Goal: Book appointment/travel/reservation

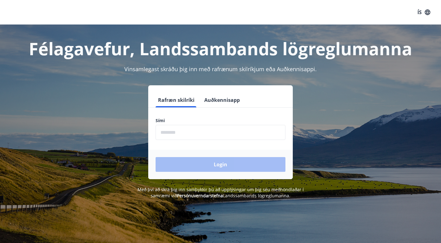
click at [200, 132] on input "phone" at bounding box center [221, 132] width 130 height 15
type input "********"
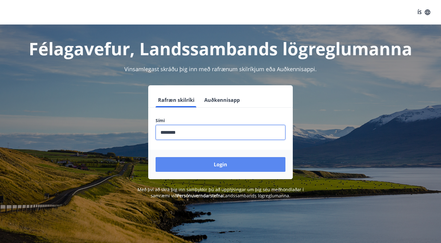
click at [216, 167] on button "Login" at bounding box center [221, 164] width 130 height 15
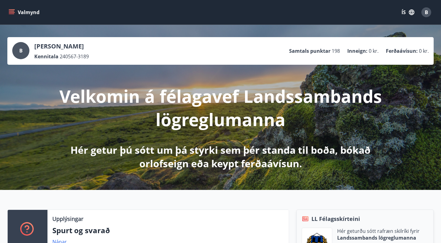
click at [11, 11] on icon "menu" at bounding box center [12, 11] width 6 height 1
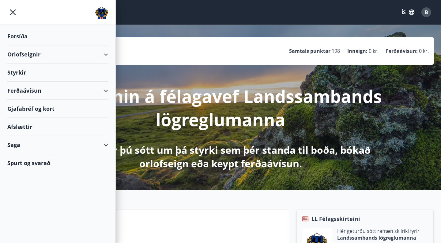
click at [22, 50] on div "Orlofseignir" at bounding box center [57, 54] width 101 height 18
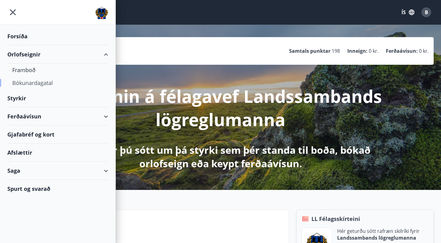
click at [26, 81] on div "Bókunardagatal" at bounding box center [57, 82] width 91 height 13
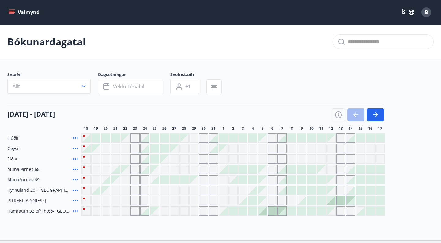
click at [335, 140] on div "Gráir dagar eru ekki bókanlegir" at bounding box center [331, 138] width 9 height 9
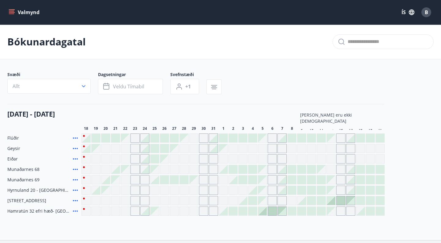
click at [305, 108] on div "[DATE] - [DATE]" at bounding box center [195, 112] width 377 height 17
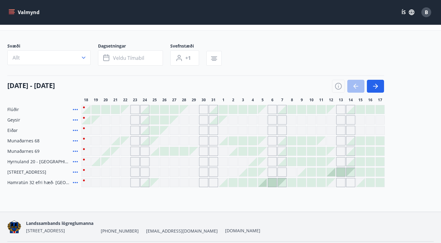
scroll to position [29, 0]
click at [376, 90] on button "button" at bounding box center [375, 85] width 17 height 13
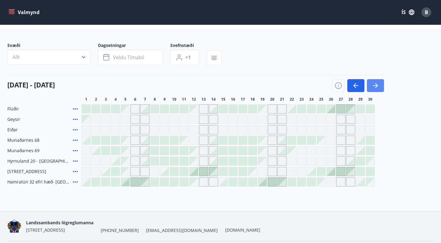
click at [374, 85] on icon "button" at bounding box center [375, 85] width 5 height 1
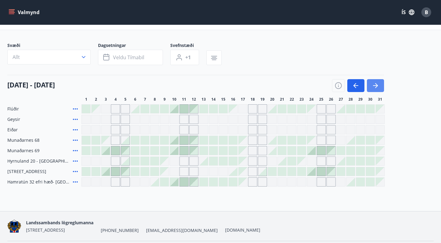
click at [376, 88] on icon "button" at bounding box center [375, 85] width 7 height 7
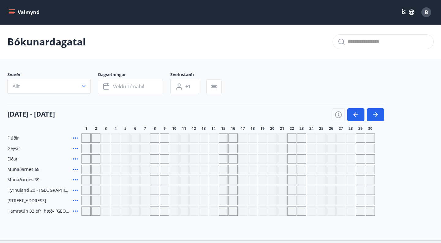
scroll to position [2, 0]
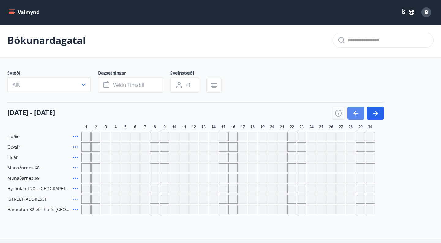
click at [357, 117] on button "button" at bounding box center [355, 113] width 17 height 13
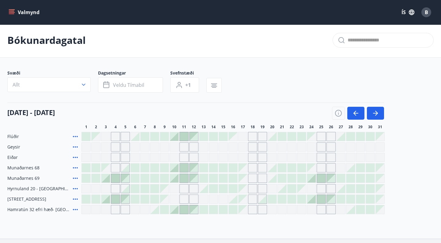
click at [175, 137] on div at bounding box center [174, 136] width 9 height 9
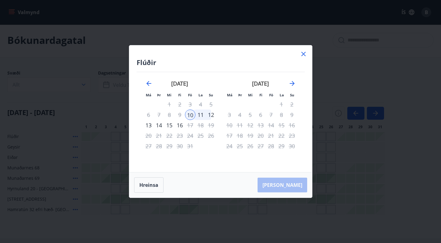
click at [299, 190] on div "Hreinsa Taka Frá" at bounding box center [220, 184] width 183 height 25
click at [212, 116] on div "12" at bounding box center [211, 114] width 10 height 10
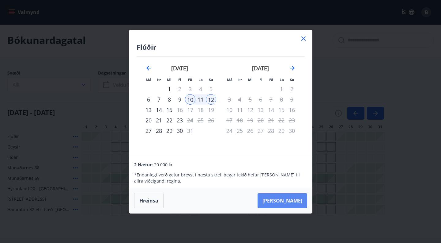
click at [297, 202] on button "Taka Frá" at bounding box center [283, 200] width 50 height 15
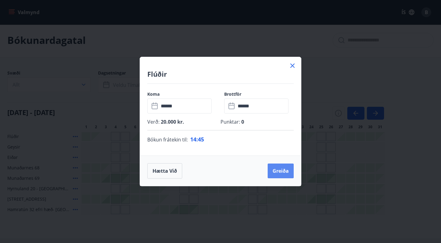
click at [283, 173] on button "Greiða" at bounding box center [281, 170] width 26 height 15
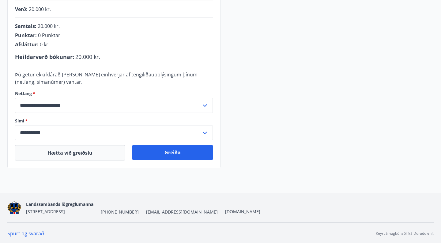
scroll to position [163, 0]
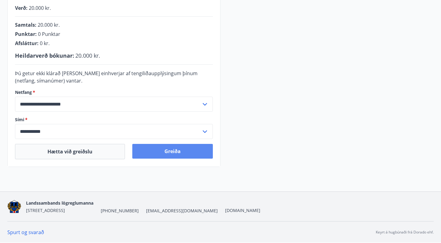
click at [187, 152] on button "Greiða" at bounding box center [172, 151] width 81 height 15
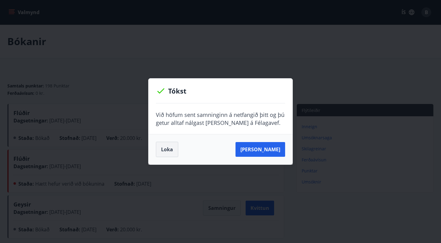
click at [173, 145] on button "Loka" at bounding box center [167, 149] width 22 height 15
click at [168, 154] on button "Loka" at bounding box center [167, 149] width 22 height 15
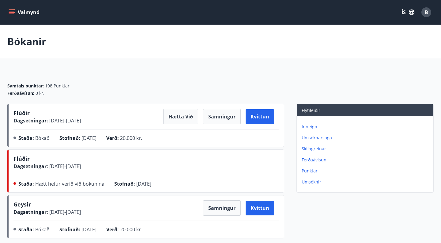
click at [9, 9] on icon "menu" at bounding box center [12, 12] width 6 height 6
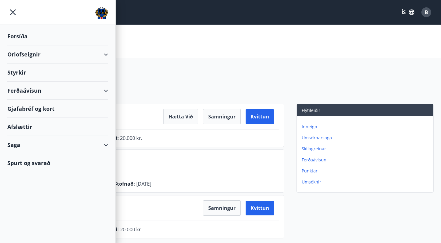
click at [22, 55] on div "Orlofseignir" at bounding box center [57, 54] width 101 height 18
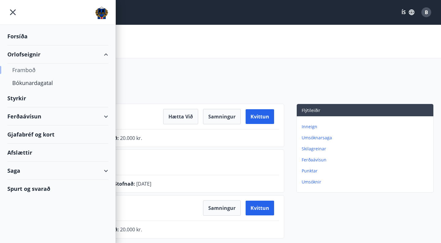
click at [21, 67] on div "Framboð" at bounding box center [57, 69] width 91 height 13
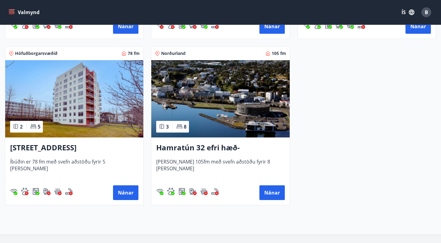
scroll to position [429, 0]
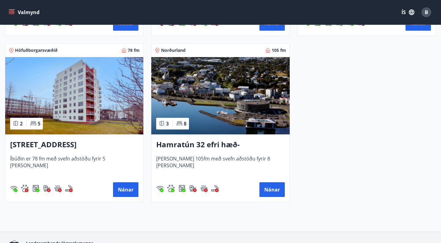
click at [13, 10] on icon "menu" at bounding box center [12, 9] width 7 height 1
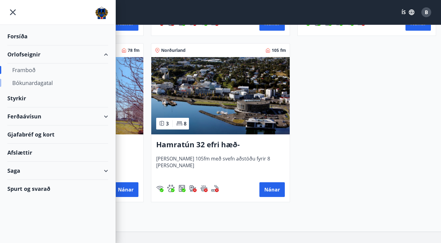
click at [25, 84] on div "Bókunardagatal" at bounding box center [57, 82] width 91 height 13
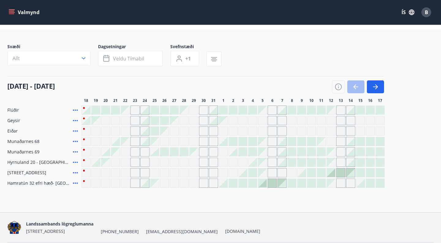
scroll to position [49, 0]
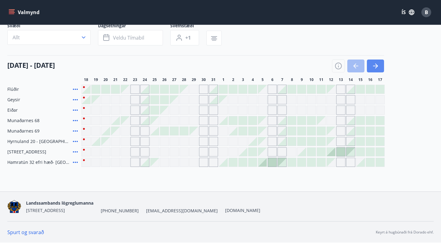
click at [373, 64] on icon "button" at bounding box center [375, 65] width 7 height 7
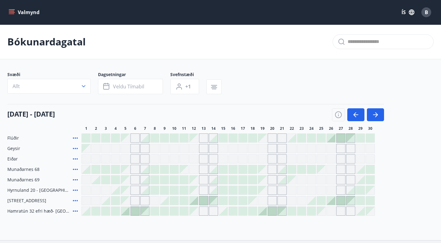
scroll to position [1, 0]
